Goal: Task Accomplishment & Management: Complete application form

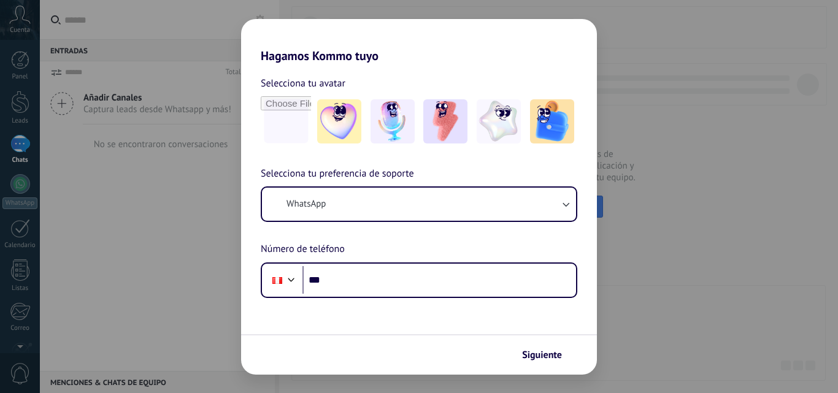
click at [115, 191] on div "Hagamos Kommo tuyo Selecciona tu avatar Selecciona tu preferencia de soporte Wh…" at bounding box center [419, 196] width 838 height 393
click at [19, 112] on div "Hagamos Kommo tuyo Selecciona tu avatar Selecciona tu preferencia de soporte Wh…" at bounding box center [419, 196] width 838 height 393
click at [342, 124] on img at bounding box center [339, 121] width 44 height 44
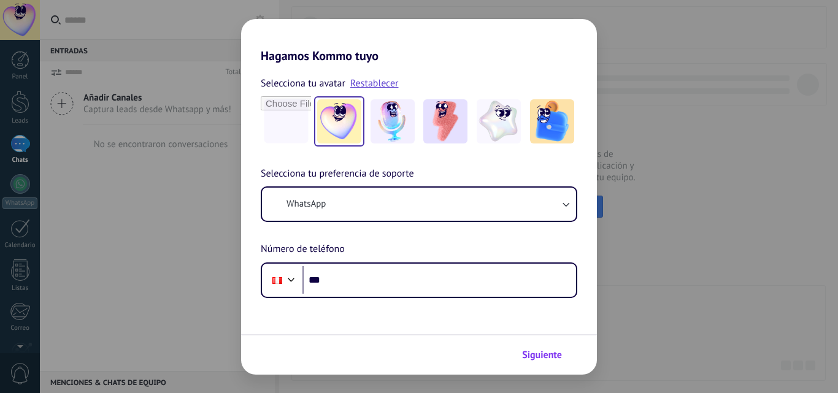
click at [552, 348] on button "Siguiente" at bounding box center [547, 355] width 62 height 21
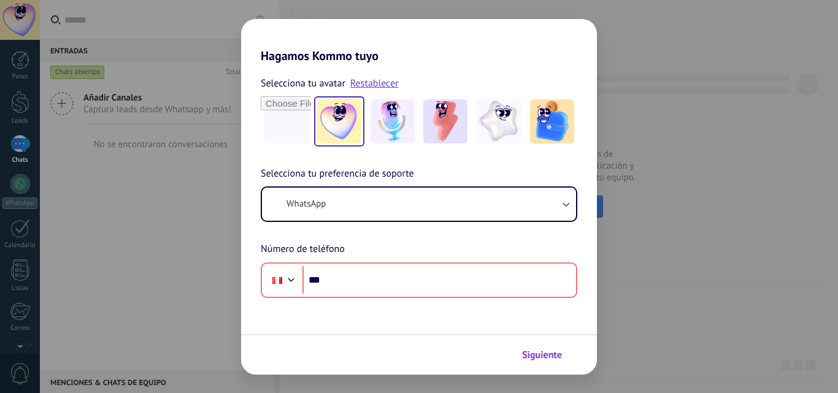
click at [535, 355] on span "Siguiente" at bounding box center [542, 355] width 40 height 9
click at [25, 107] on div "Hagamos Kommo tuyo Selecciona tu avatar Restablecer Selecciona tu preferencia d…" at bounding box center [419, 196] width 838 height 393
click at [196, 28] on div "Hagamos Kommo tuyo Selecciona tu avatar Restablecer Selecciona tu preferencia d…" at bounding box center [419, 196] width 838 height 393
